Goal: Navigation & Orientation: Find specific page/section

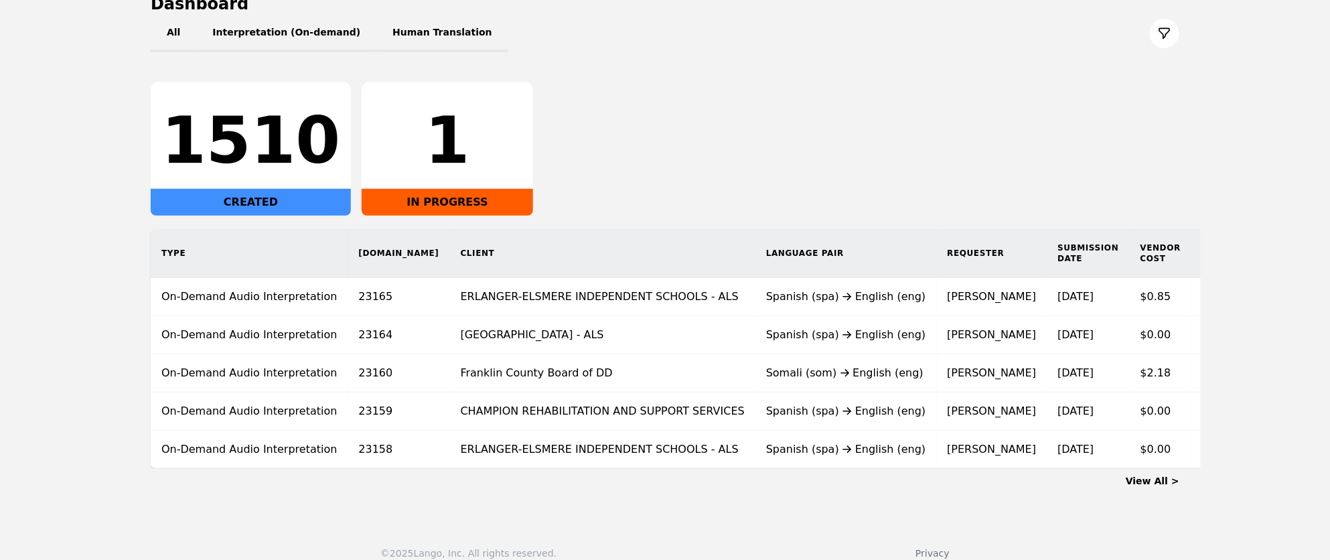
scroll to position [157, 0]
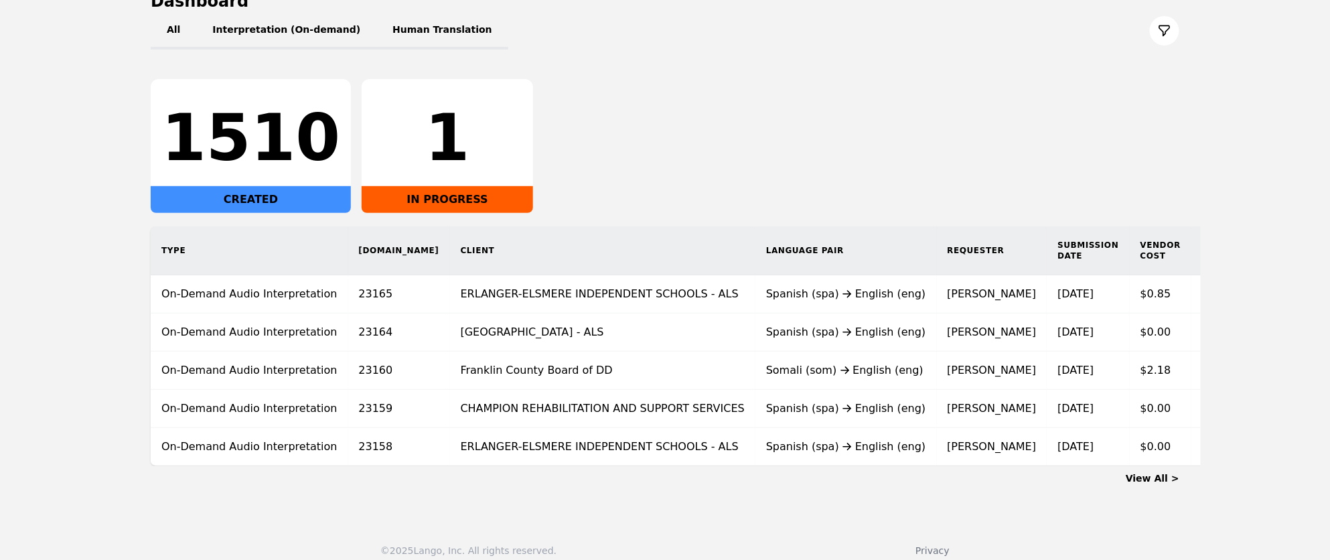
click at [1161, 478] on link "View All >" at bounding box center [1153, 478] width 54 height 11
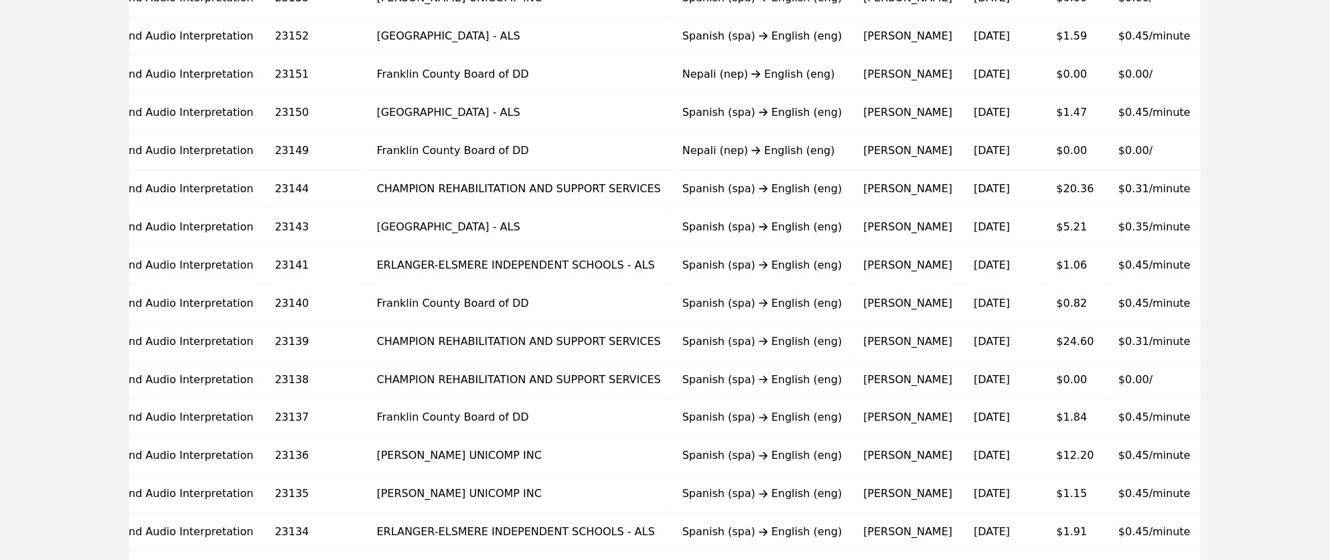
scroll to position [820, 0]
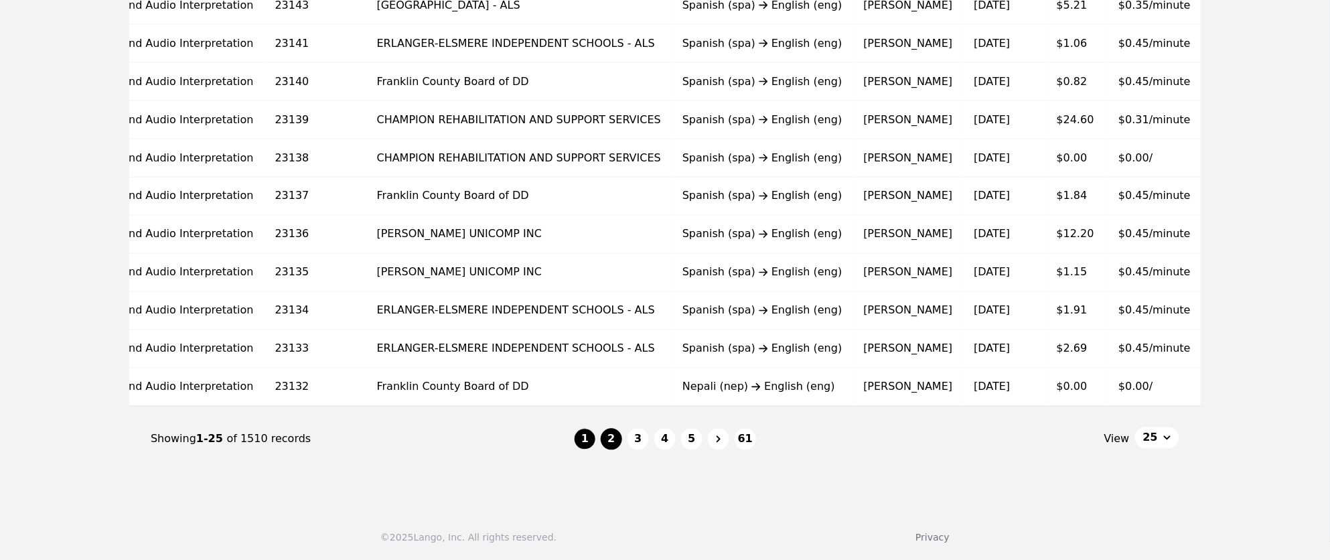
click at [610, 441] on button "2" at bounding box center [611, 439] width 21 height 21
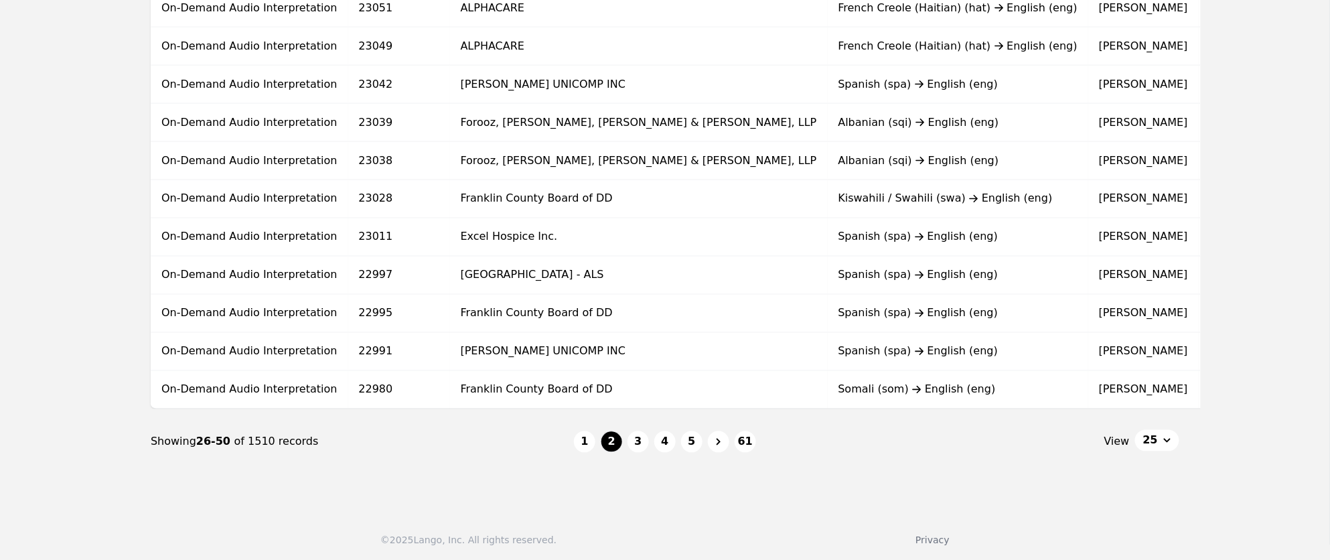
scroll to position [820, 0]
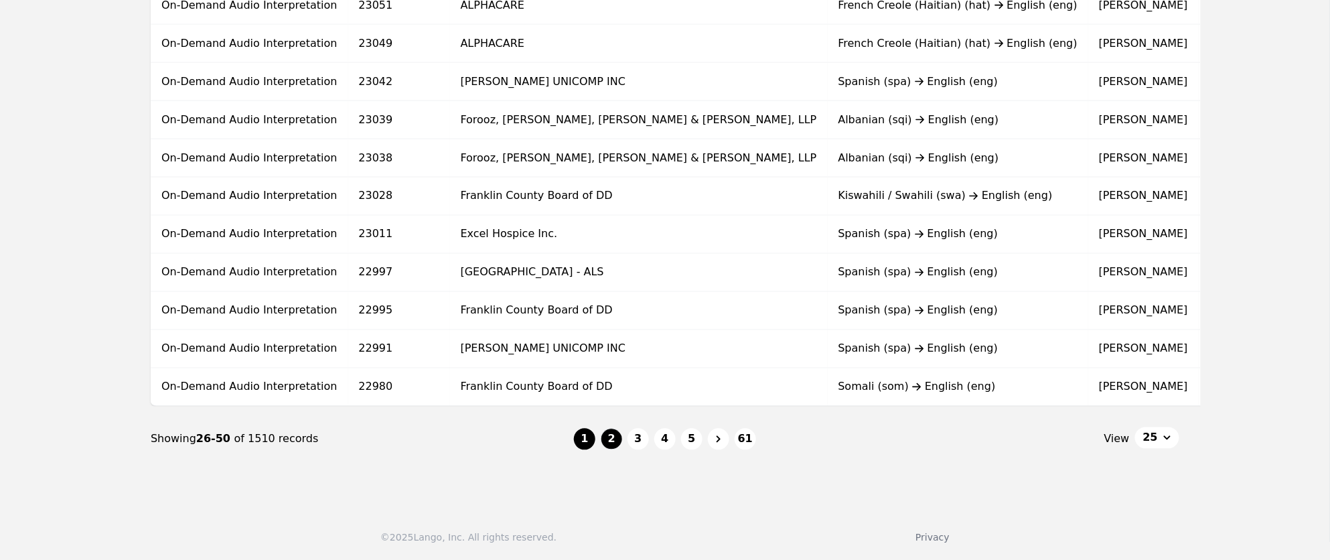
click at [587, 432] on button "1" at bounding box center [584, 439] width 21 height 21
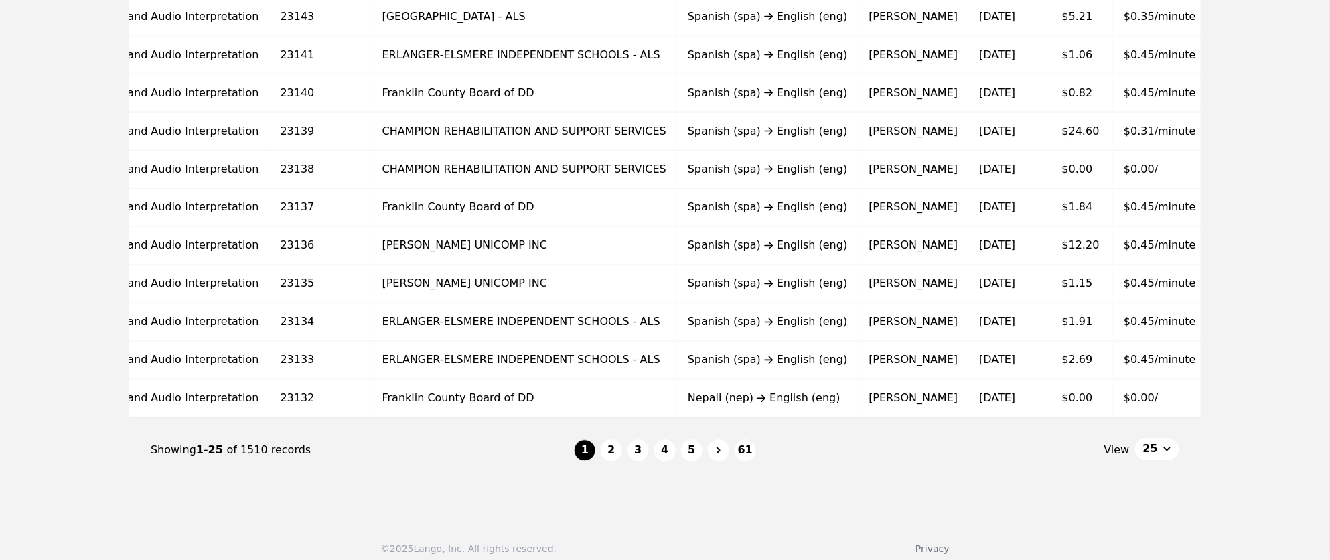
scroll to position [814, 0]
